Goal: Task Accomplishment & Management: Use online tool/utility

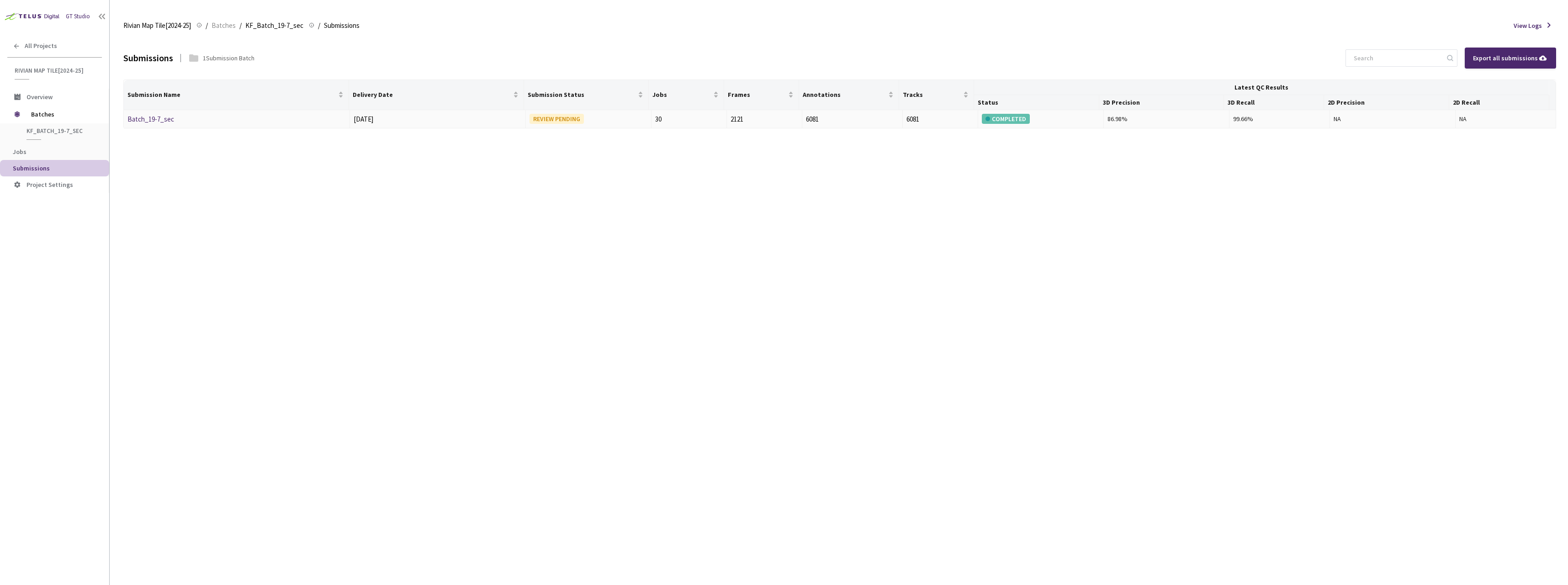
click at [161, 120] on link "Batch_19-7_sec" at bounding box center [150, 119] width 47 height 9
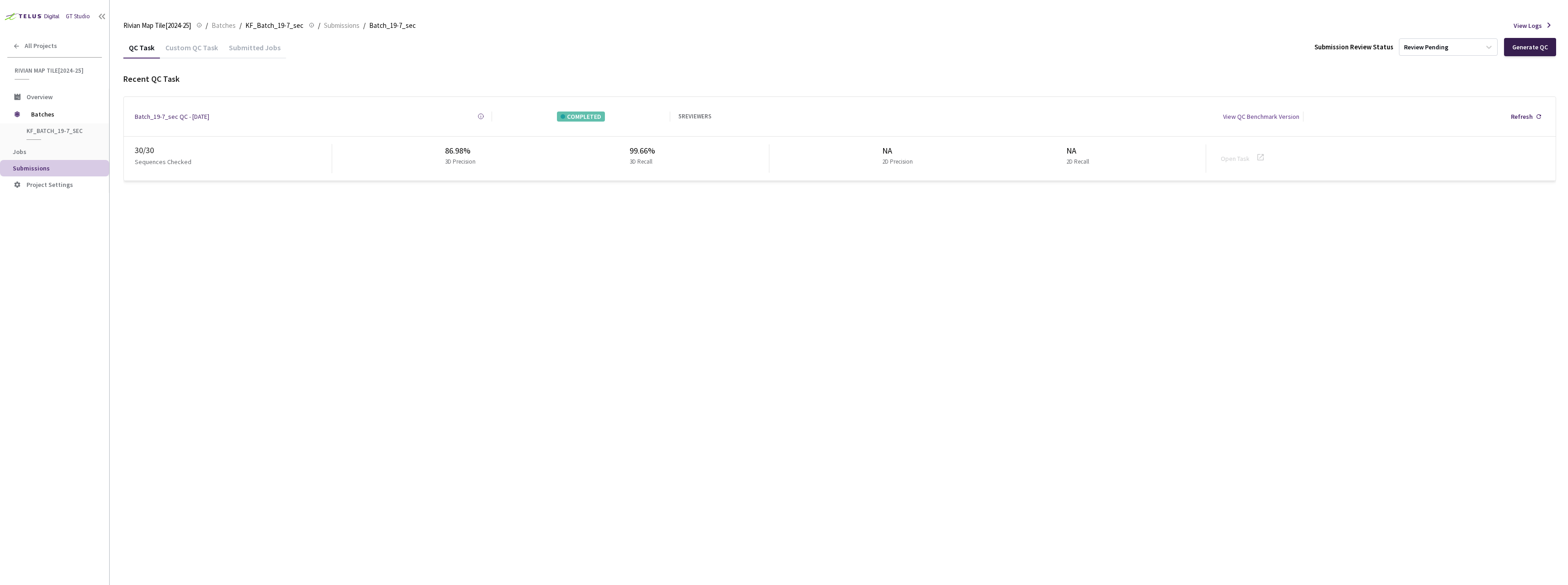
click at [1542, 43] on div "Generate QC" at bounding box center [1530, 47] width 36 height 7
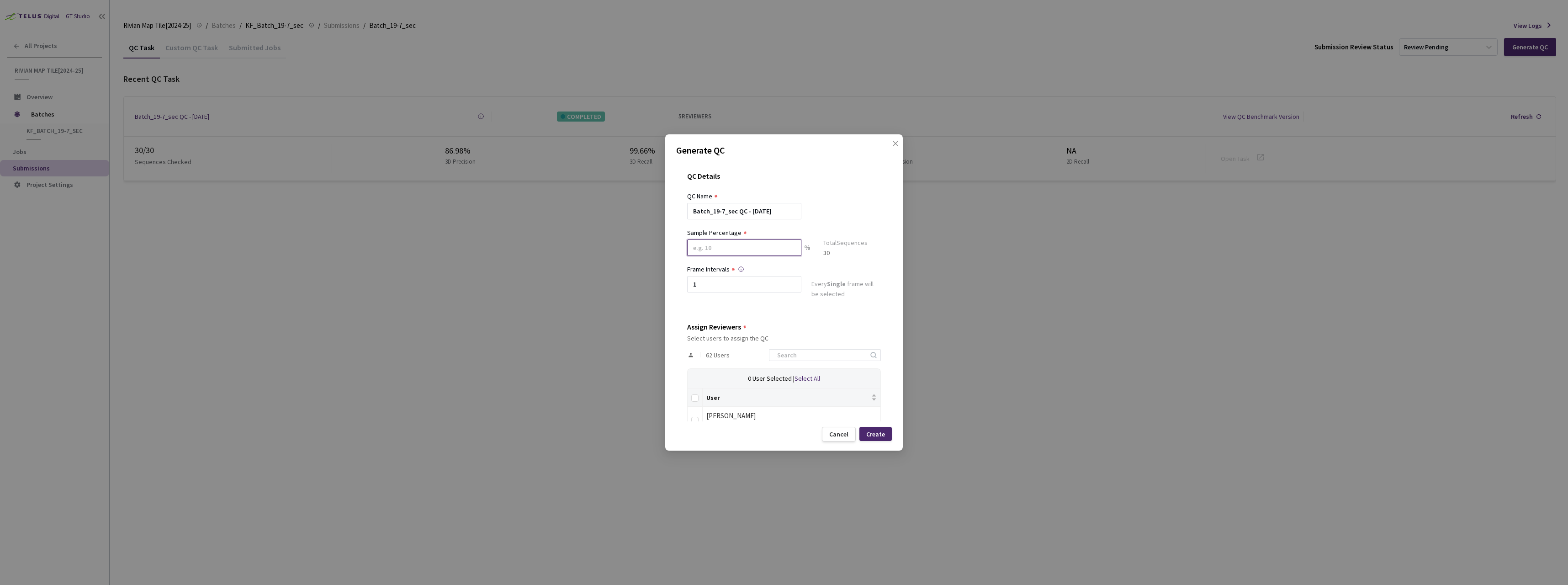
click at [769, 251] on input at bounding box center [744, 247] width 114 height 16
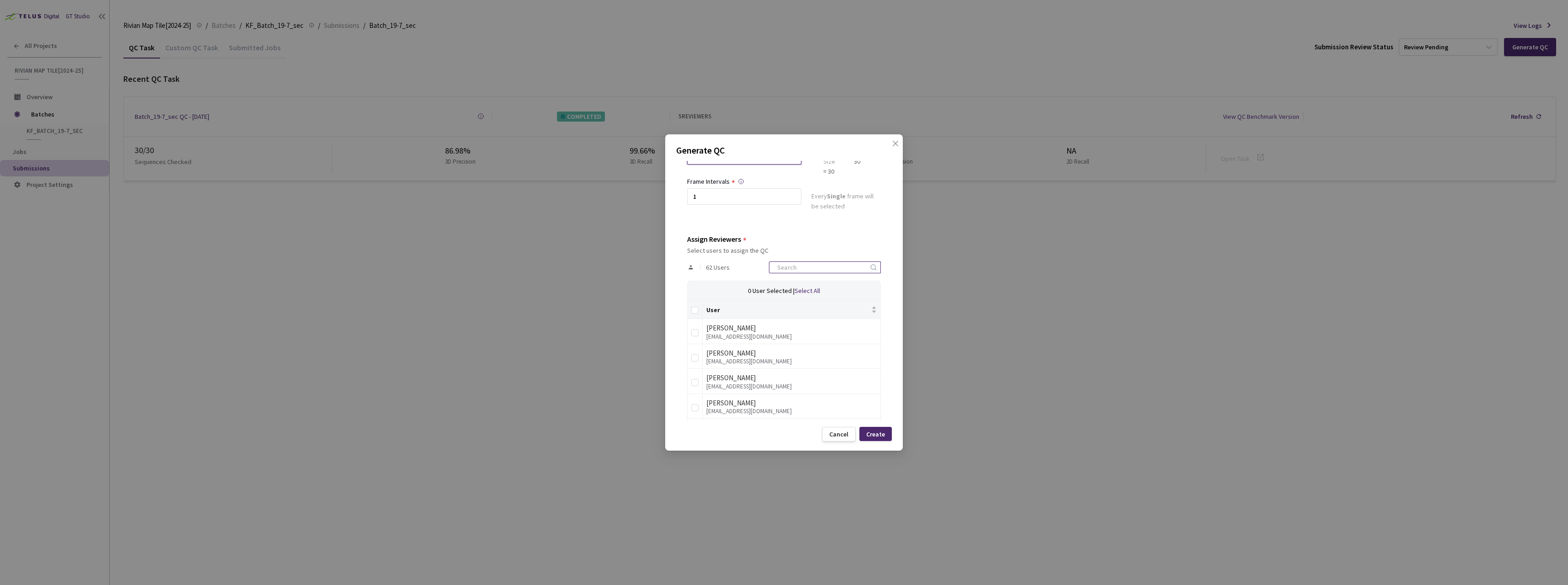
type input "100"
click at [799, 270] on input at bounding box center [821, 267] width 97 height 11
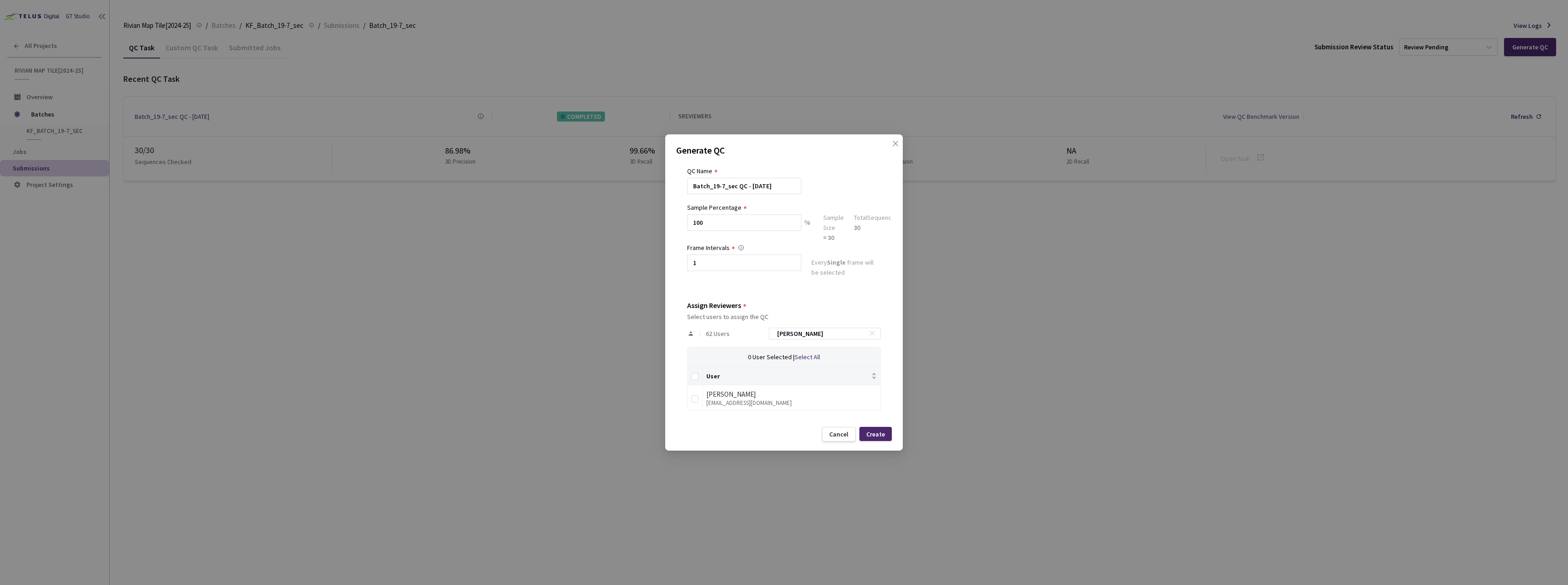
scroll to position [25, 0]
type input "pl"
click at [695, 398] on input "checkbox" at bounding box center [695, 399] width 7 height 7
checkbox input "true"
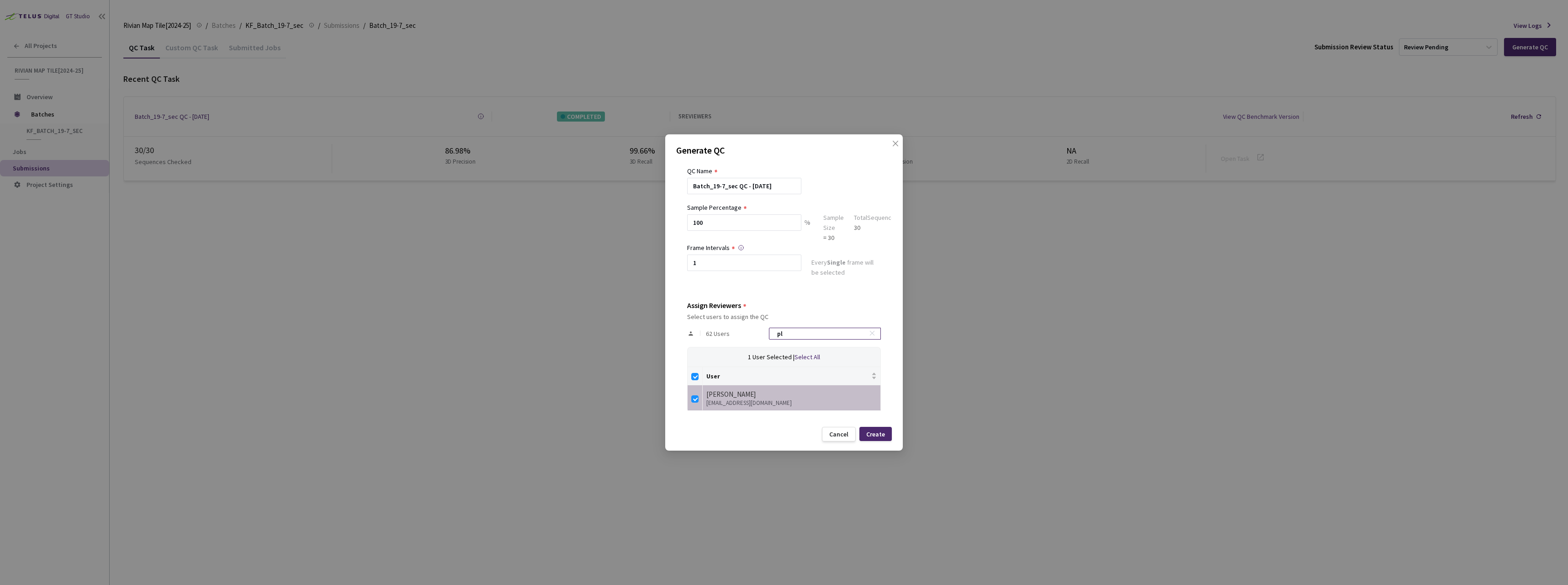
click at [812, 333] on input "pl" at bounding box center [821, 334] width 97 height 11
checkbox input "false"
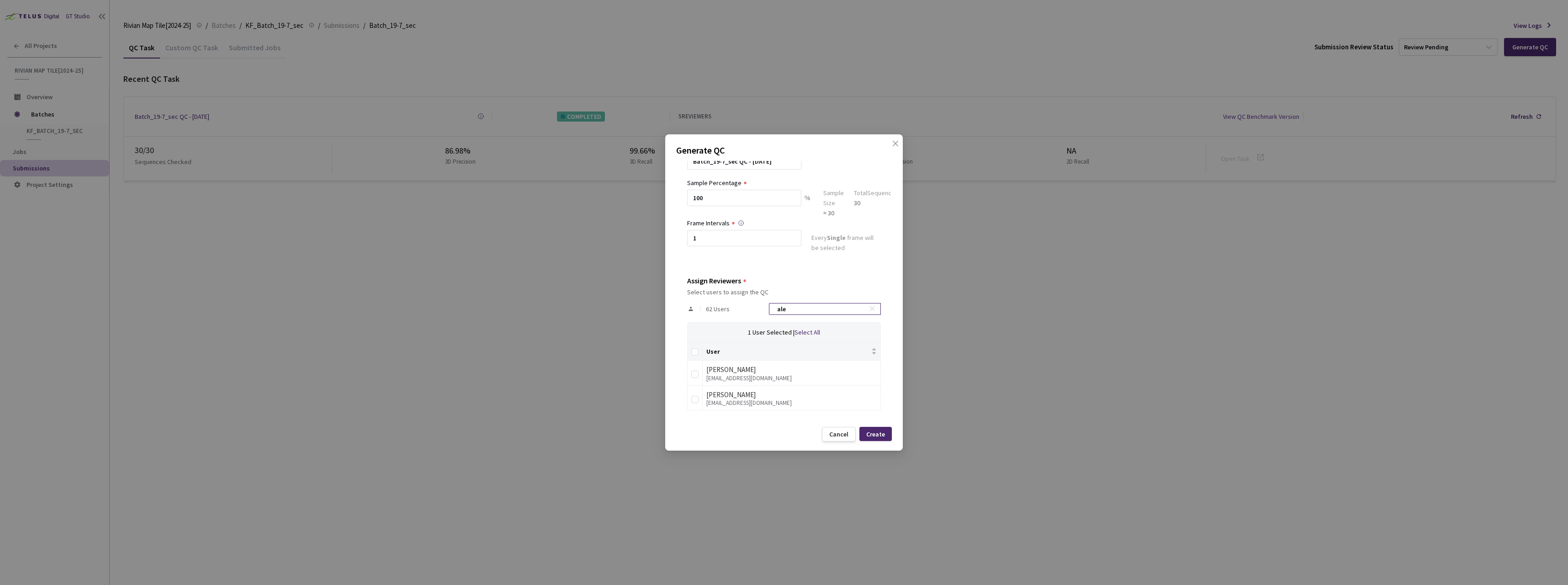
scroll to position [50, 0]
type input "ale"
click at [696, 399] on input "checkbox" at bounding box center [695, 399] width 7 height 7
checkbox input "true"
click at [828, 313] on input "ale" at bounding box center [821, 309] width 97 height 11
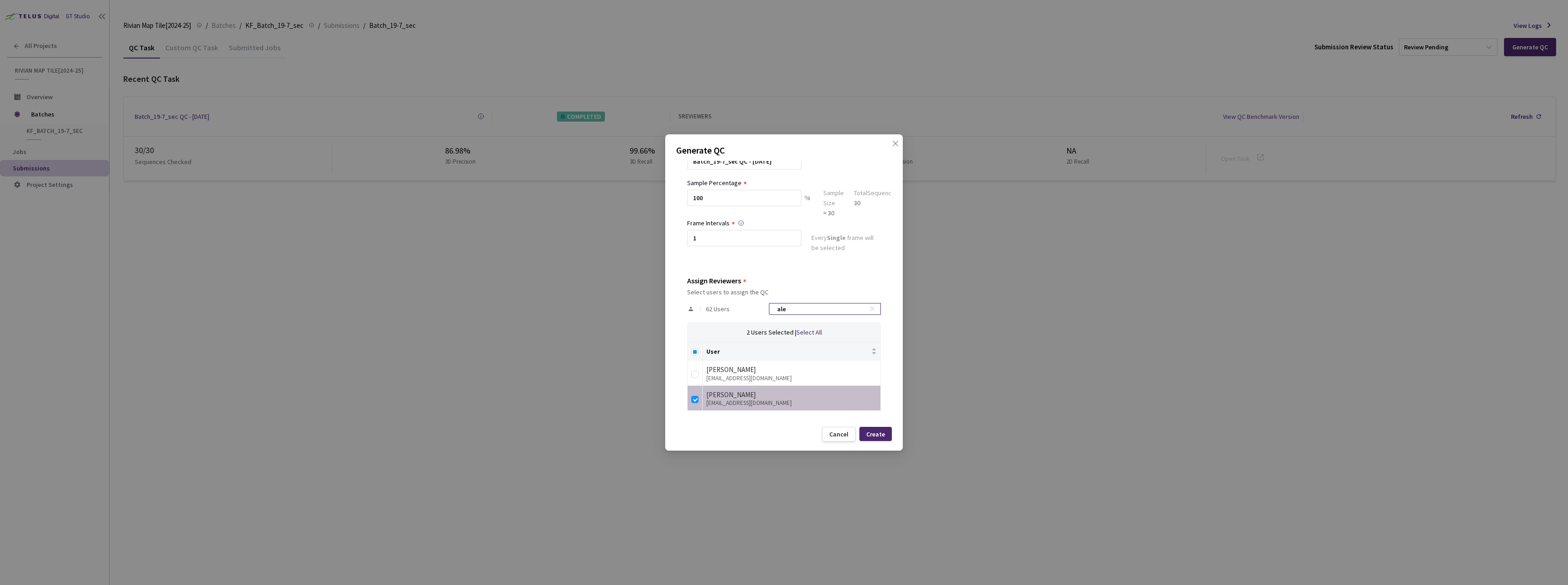
click at [798, 308] on input "ale" at bounding box center [821, 309] width 97 height 11
click at [796, 308] on input "ale" at bounding box center [821, 309] width 97 height 11
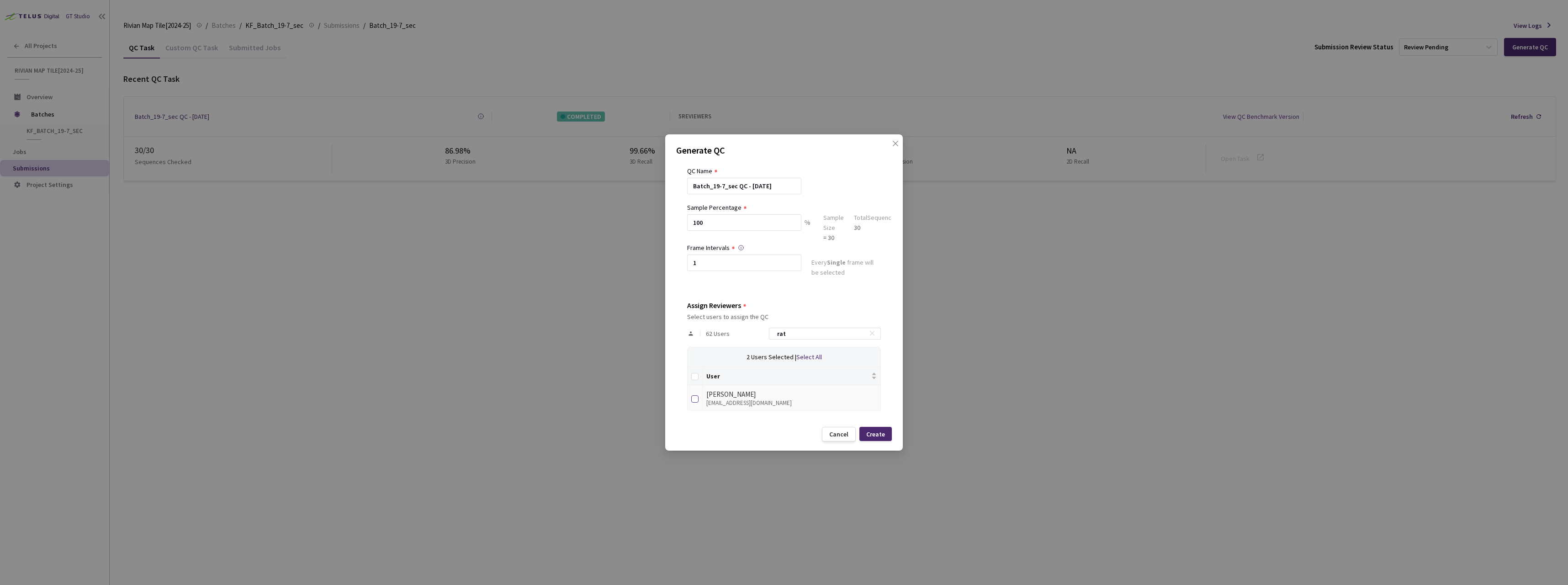
type input "rat"
click at [695, 401] on input "checkbox" at bounding box center [695, 399] width 7 height 7
checkbox input "true"
click at [814, 337] on input "rat" at bounding box center [821, 334] width 97 height 11
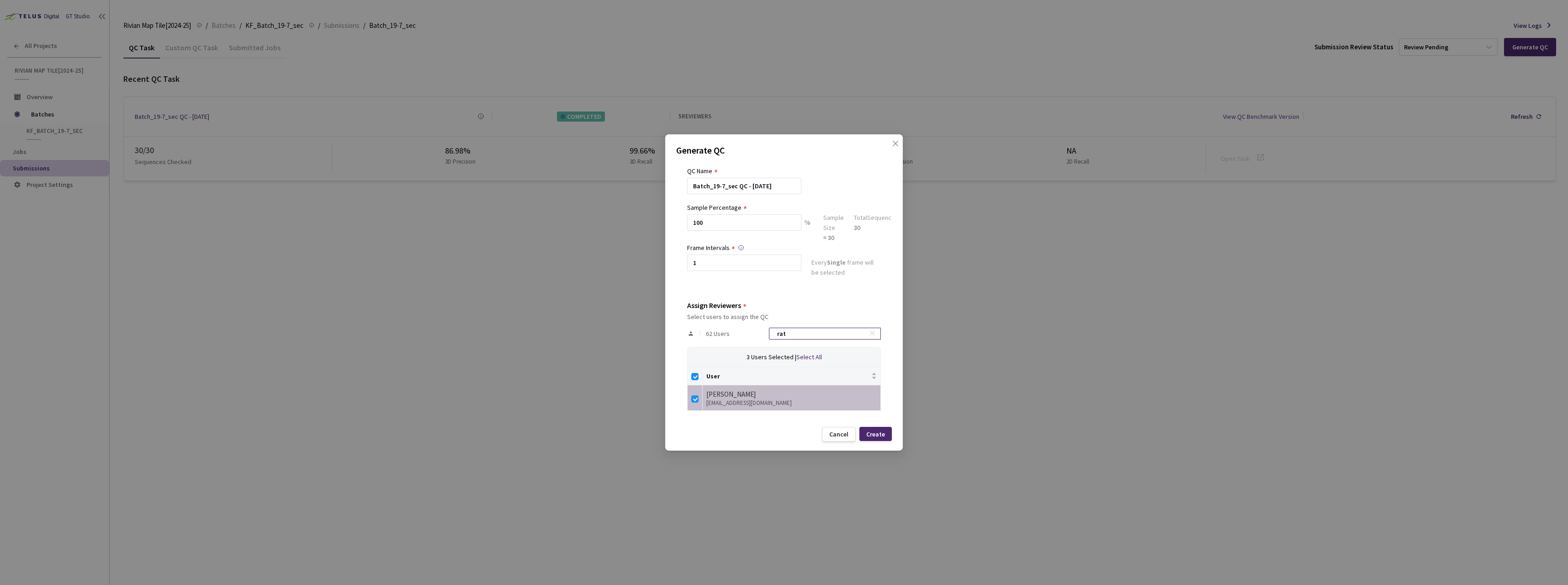
click at [806, 332] on input "rat" at bounding box center [821, 334] width 97 height 11
type input "s"
checkbox input "false"
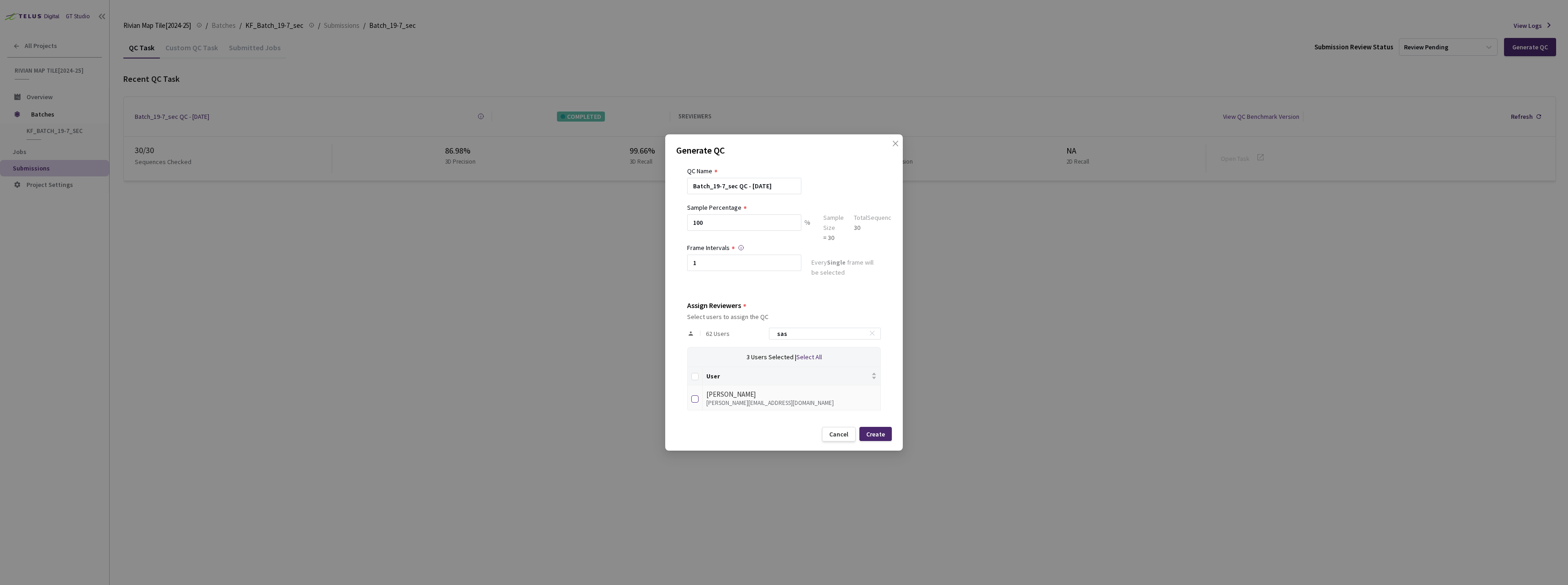
type input "sas"
click at [698, 400] on input "checkbox" at bounding box center [695, 399] width 7 height 7
checkbox input "true"
click at [789, 340] on div "62 Users sas" at bounding box center [784, 334] width 194 height 27
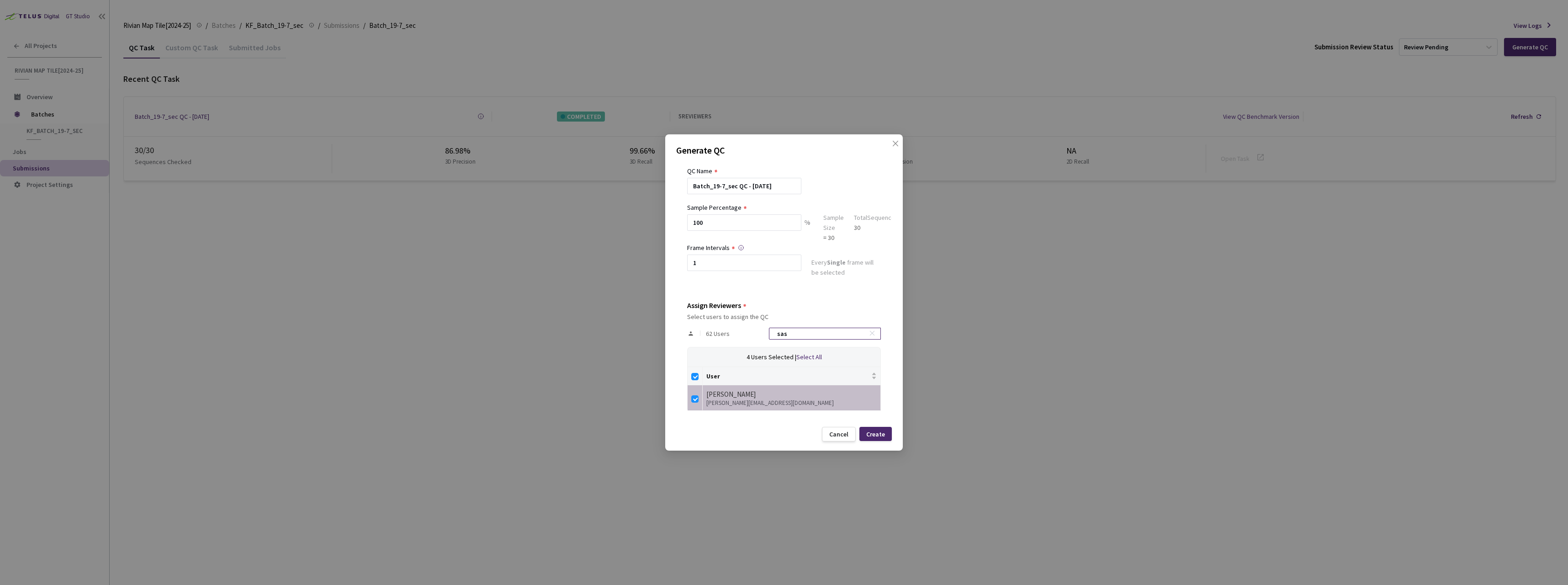
click at [789, 339] on div "62 Users sas" at bounding box center [784, 334] width 194 height 27
click at [791, 336] on input "sas" at bounding box center [821, 334] width 97 height 11
type input "b"
checkbox input "false"
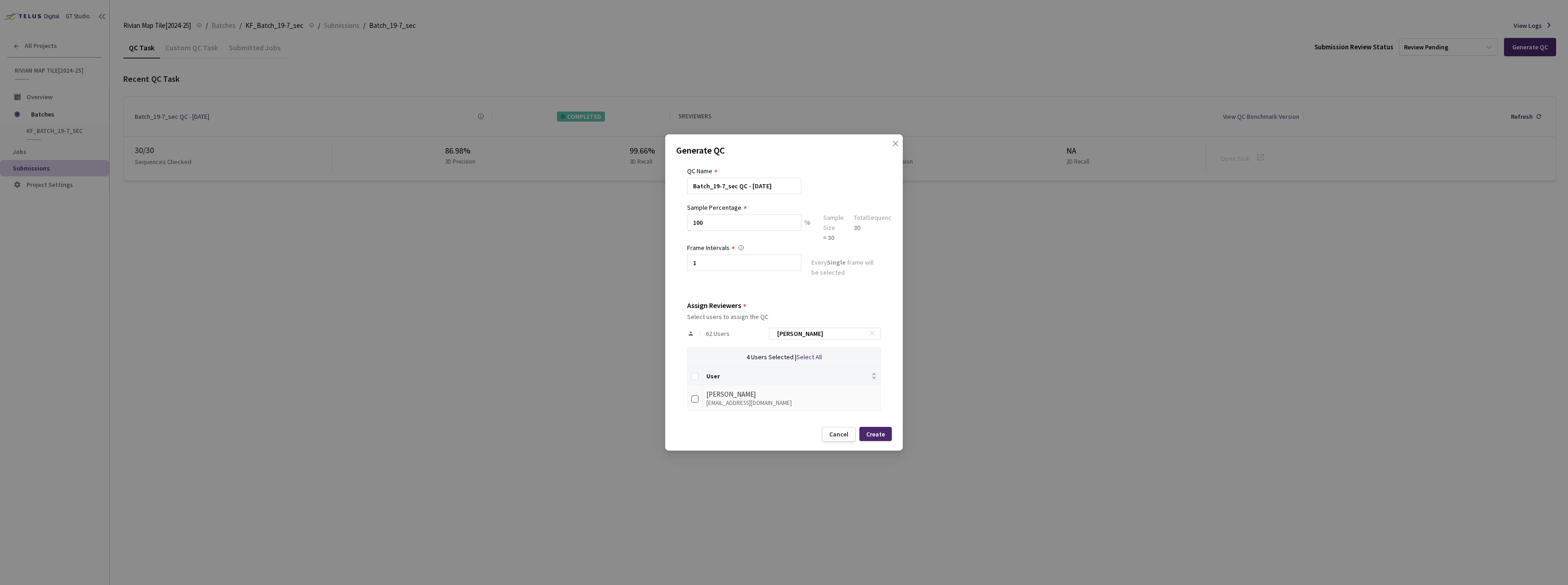
type input "[PERSON_NAME]"
click at [696, 399] on input "checkbox" at bounding box center [695, 399] width 7 height 7
checkbox input "true"
click at [877, 435] on div "Create" at bounding box center [875, 434] width 19 height 7
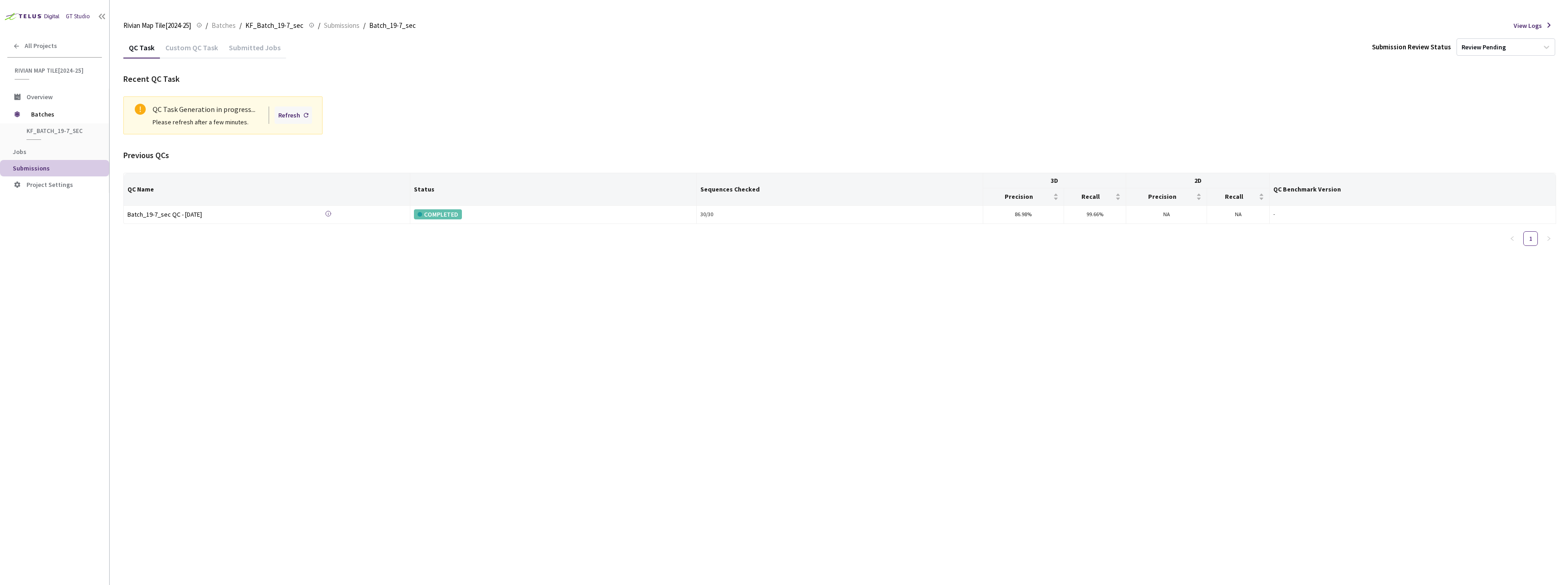
click at [305, 116] on icon at bounding box center [306, 115] width 5 height 5
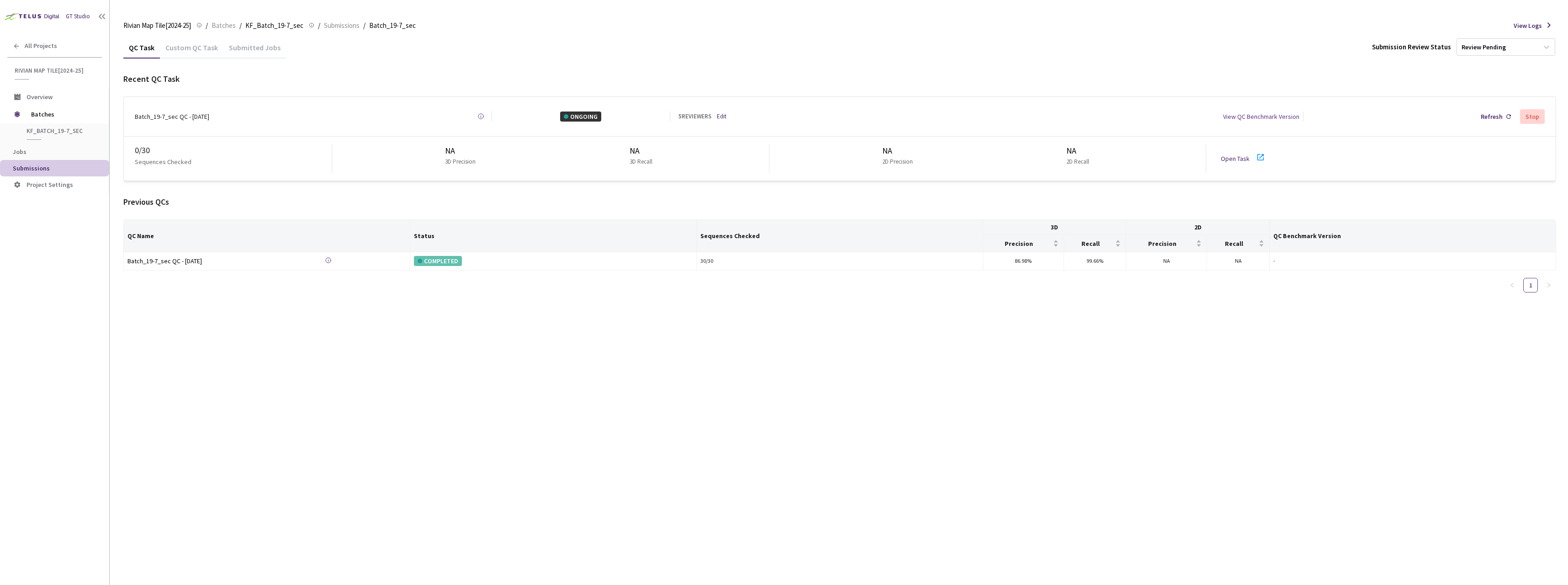
click at [1257, 152] on icon at bounding box center [1261, 157] width 11 height 11
click at [1260, 153] on icon at bounding box center [1261, 157] width 11 height 11
